Goal: Task Accomplishment & Management: Manage account settings

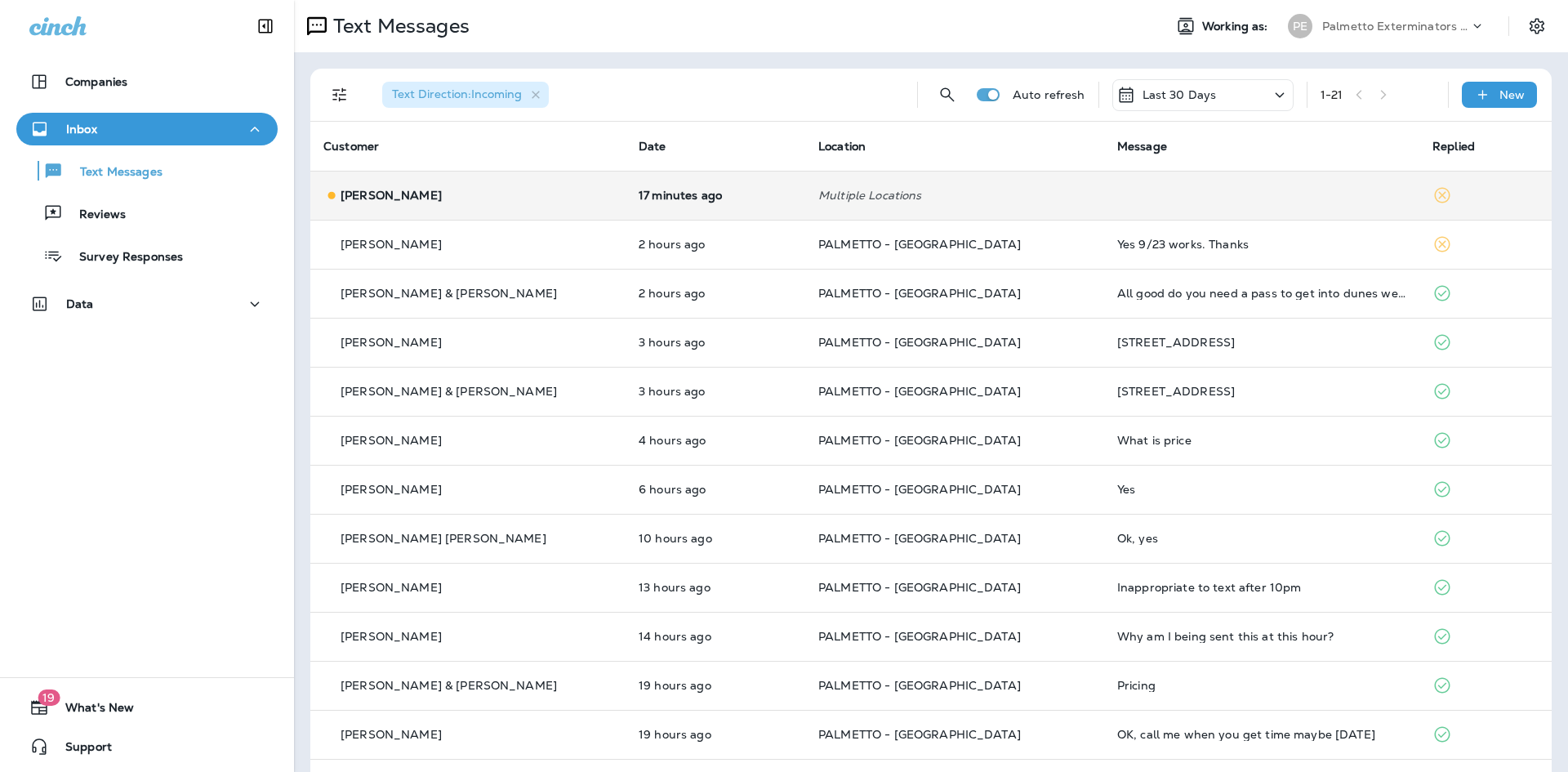
click at [476, 203] on div "[PERSON_NAME]" at bounding box center [467, 196] width 289 height 18
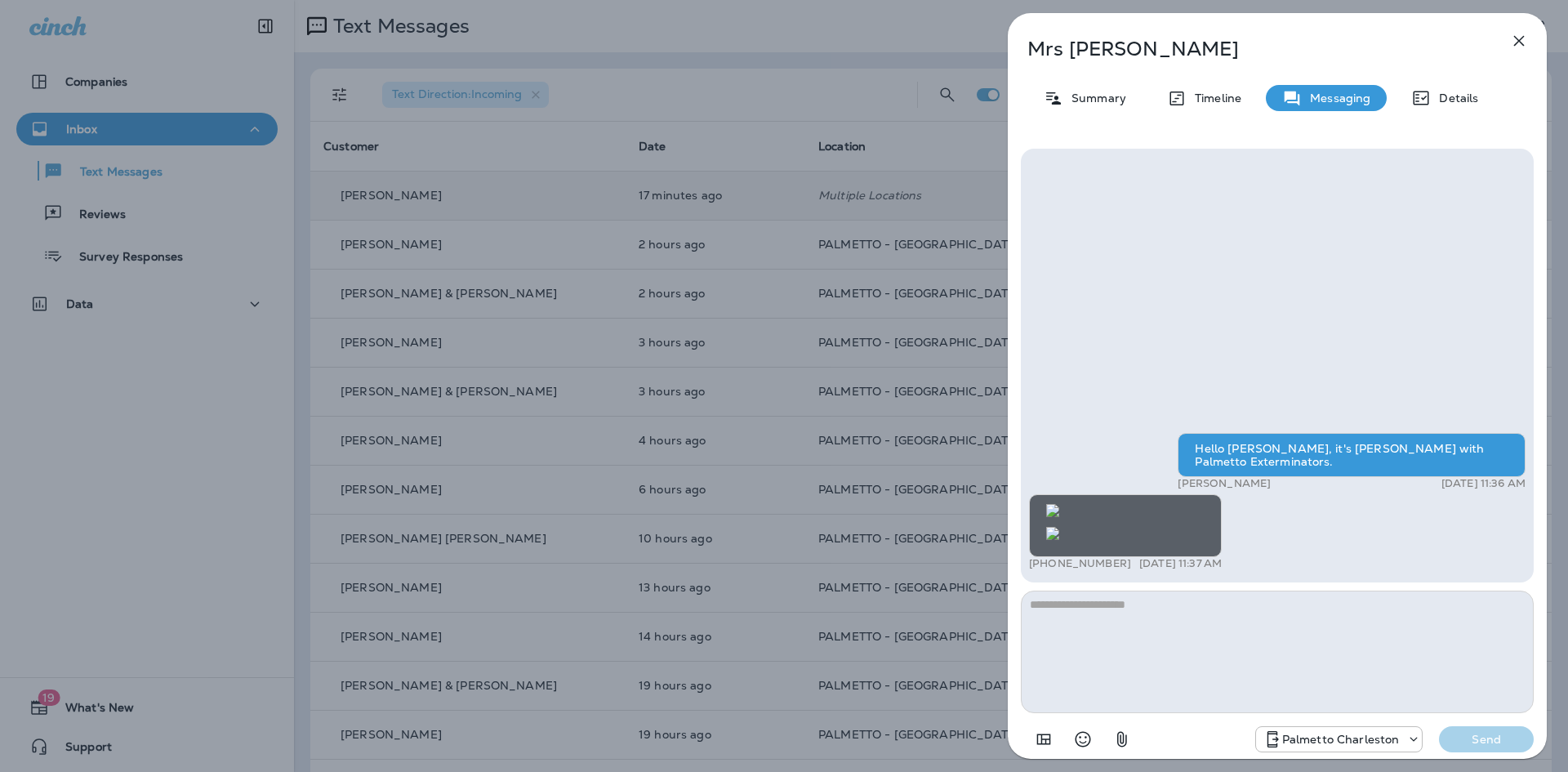
scroll to position [1, 0]
click at [607, 466] on div "[PERSON_NAME] Summary Timeline Messaging Details Hello [PERSON_NAME], it's [PER…" at bounding box center [784, 386] width 1568 height 772
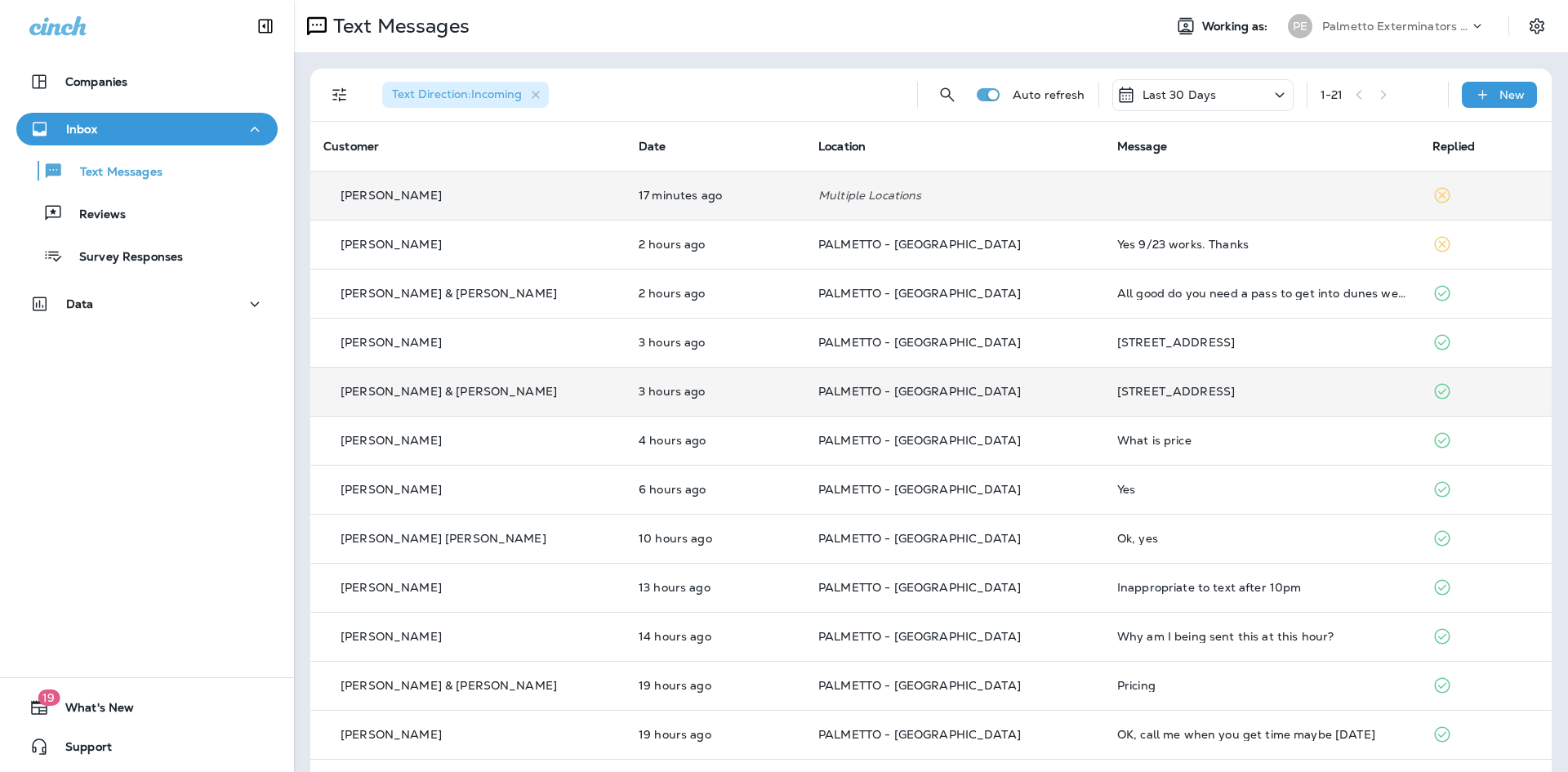
click at [489, 378] on td "[PERSON_NAME] & [PERSON_NAME]" at bounding box center [468, 391] width 316 height 49
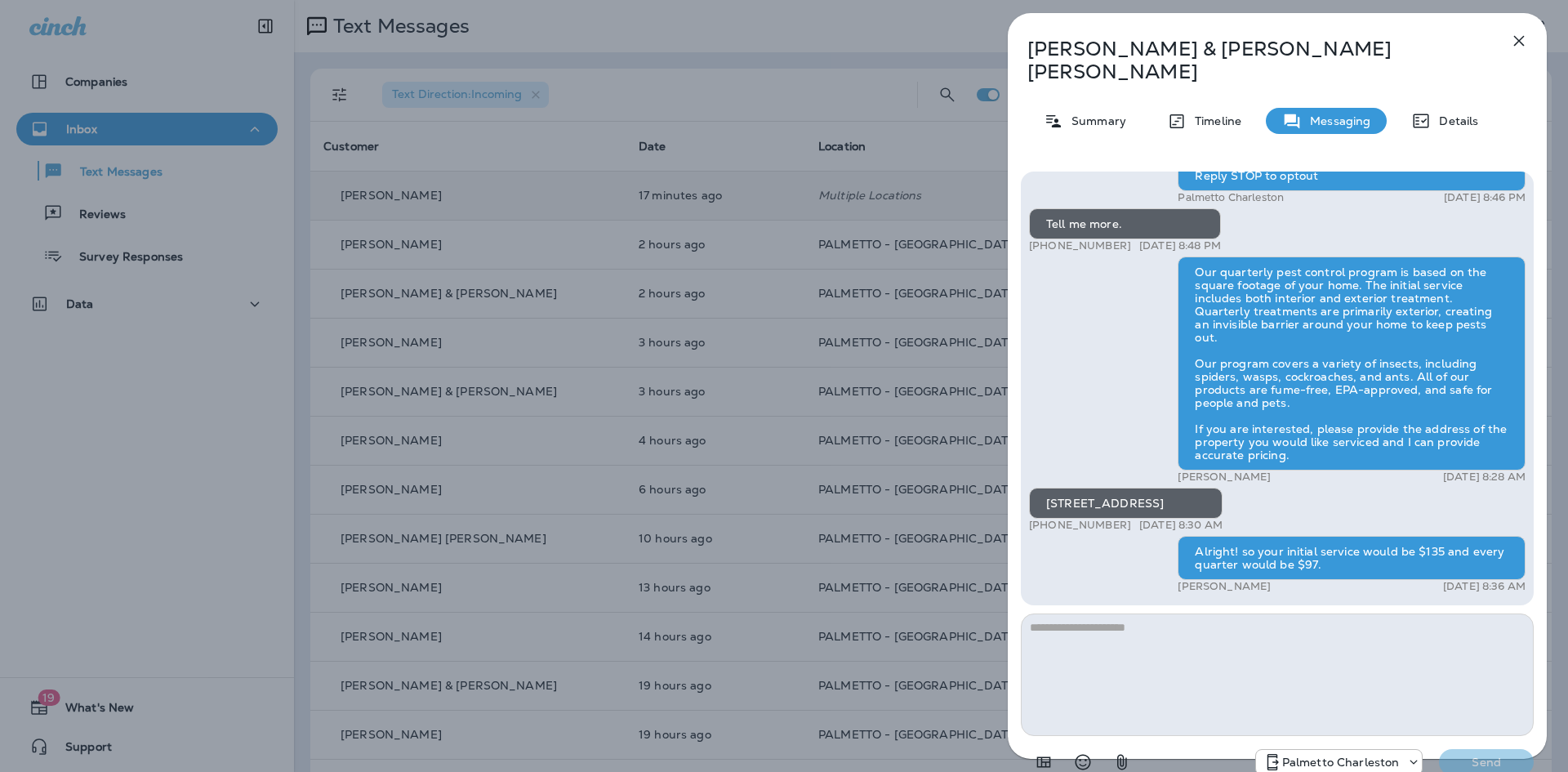
click at [938, 487] on div "[PERSON_NAME] & [PERSON_NAME] Summary Timeline Messaging Details Palmetto Ext.:…" at bounding box center [784, 386] width 1568 height 772
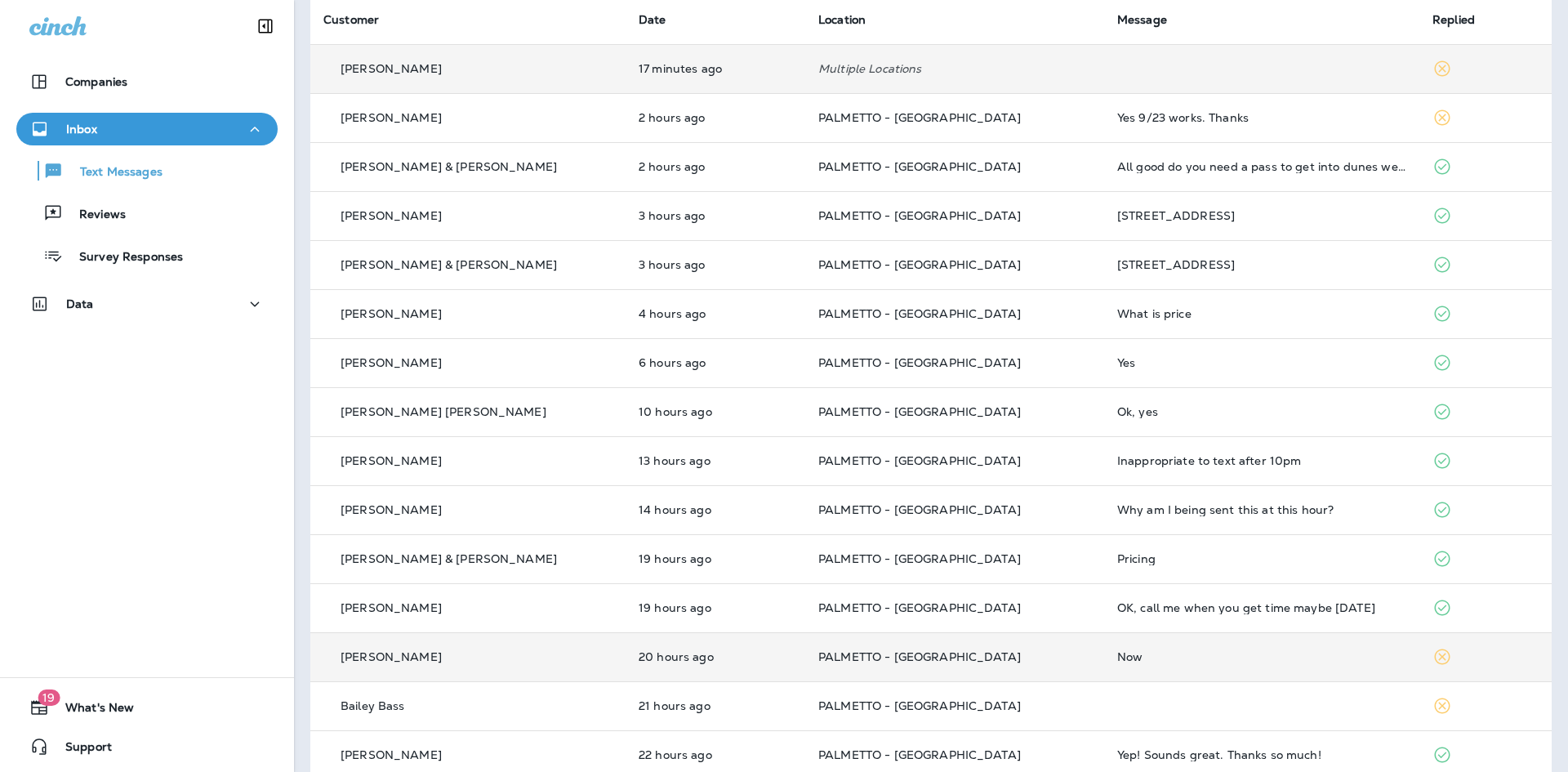
scroll to position [245, 0]
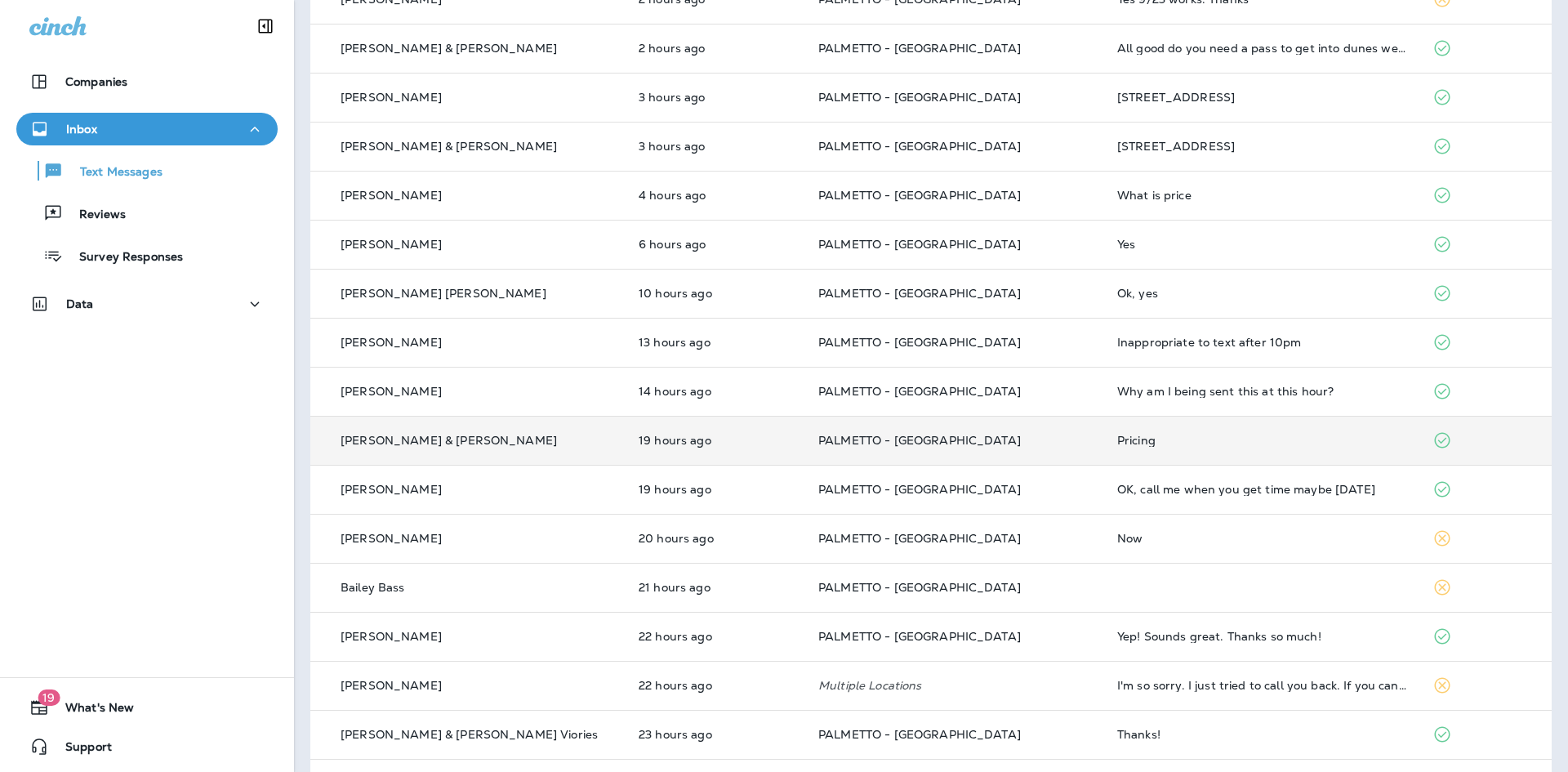
click at [541, 429] on td "[PERSON_NAME] & [PERSON_NAME]" at bounding box center [468, 440] width 316 height 49
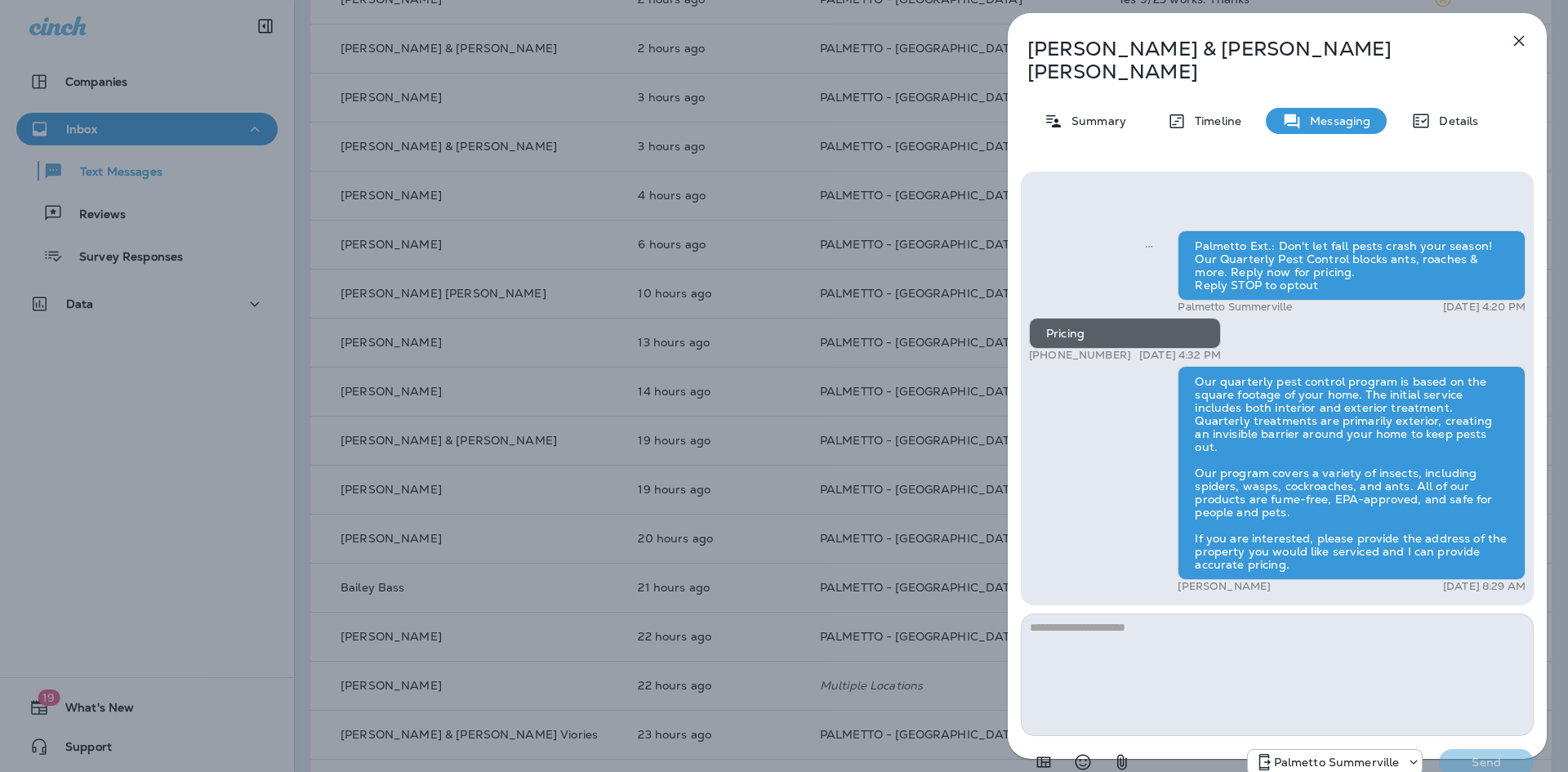
click at [796, 521] on div "[PERSON_NAME] & [PERSON_NAME] Summary Timeline Messaging Details Palmetto Ext.:…" at bounding box center [784, 386] width 1568 height 772
